Goal: Check status

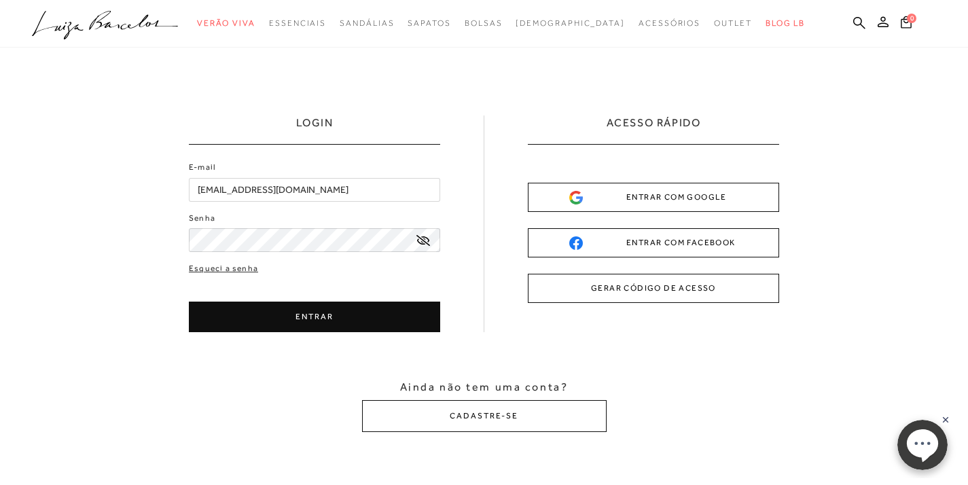
click at [340, 319] on button "ENTRAR" at bounding box center [314, 316] width 251 height 31
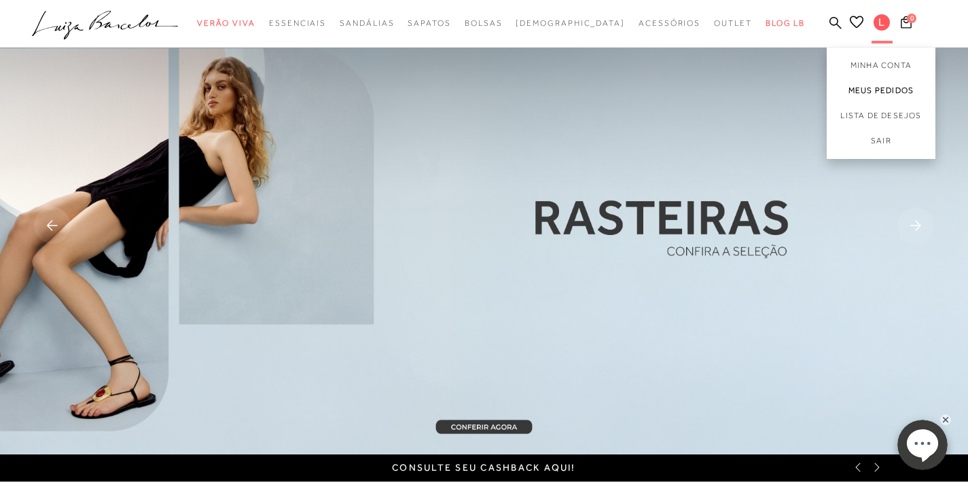
click at [868, 91] on link "Meus Pedidos" at bounding box center [880, 90] width 109 height 25
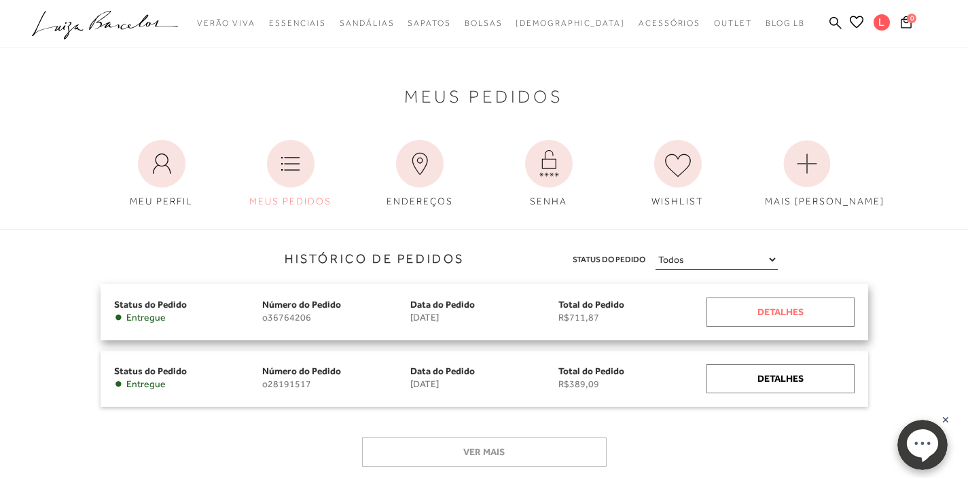
click at [762, 307] on div "Detalhes" at bounding box center [780, 311] width 148 height 29
